Goal: Task Accomplishment & Management: Use online tool/utility

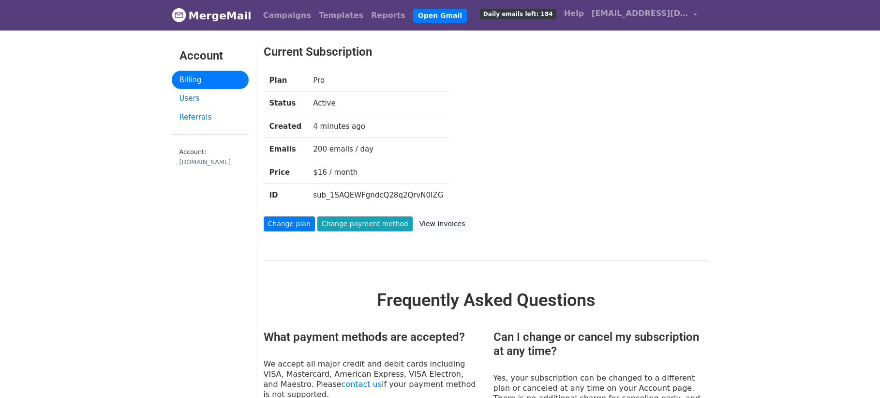
click at [205, 17] on link "MergeMail" at bounding box center [212, 15] width 80 height 20
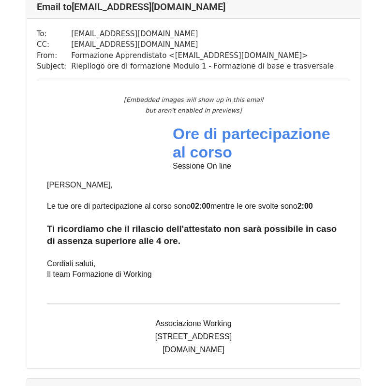
scroll to position [74, 0]
